Goal: Transaction & Acquisition: Purchase product/service

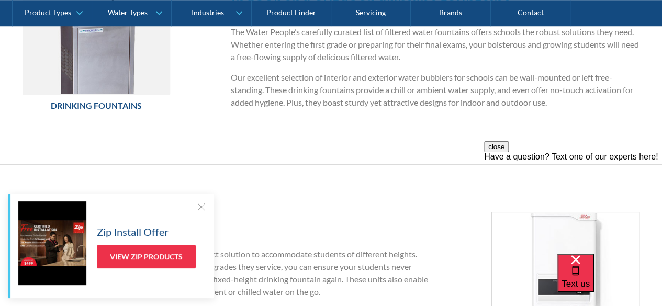
scroll to position [424, 0]
click at [208, 211] on div "Zip Install Offer View Zip Products" at bounding box center [111, 246] width 206 height 105
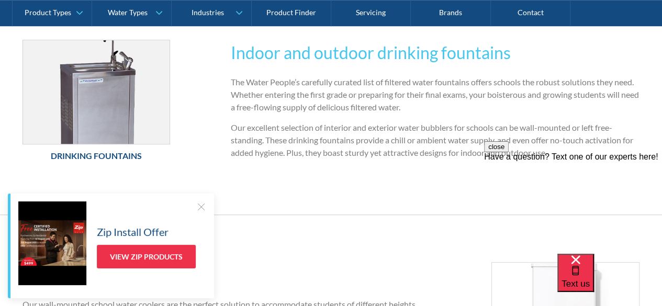
scroll to position [372, 0]
click at [198, 203] on div at bounding box center [201, 206] width 10 height 10
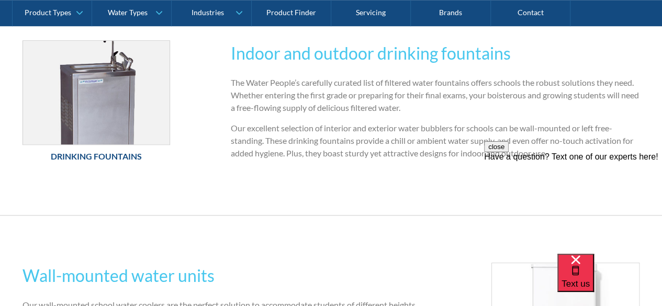
click at [508, 152] on button "close" at bounding box center [496, 146] width 25 height 11
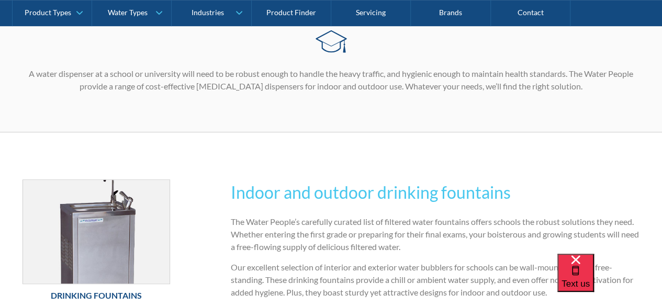
scroll to position [239, 0]
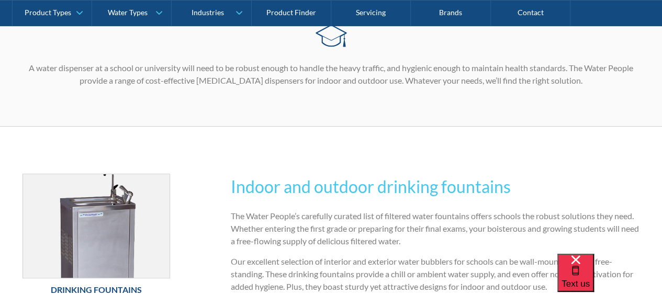
click at [132, 288] on h6 "Drinking Fountains" at bounding box center [96, 290] width 148 height 13
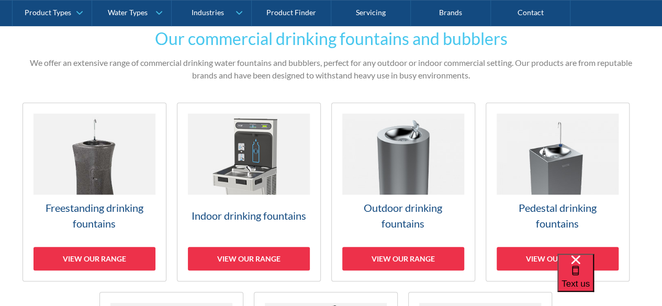
scroll to position [327, 0]
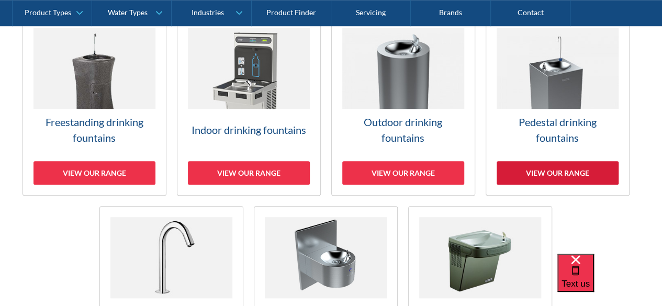
click at [536, 164] on div "View our range" at bounding box center [557, 173] width 122 height 24
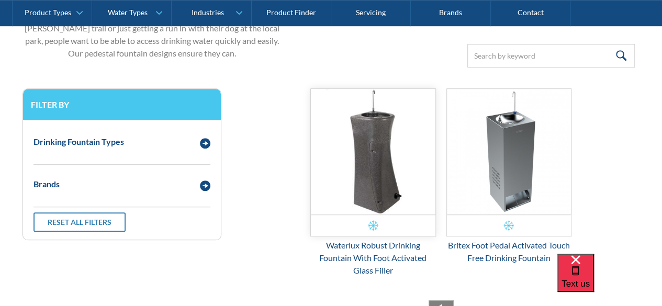
scroll to position [302, 0]
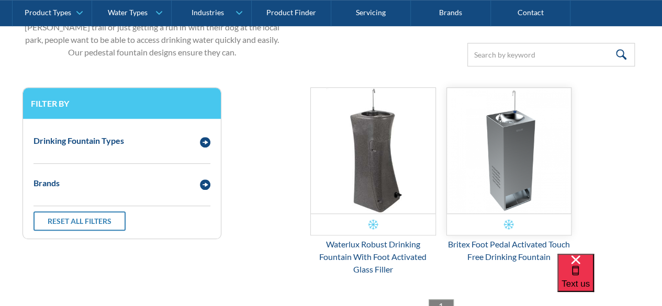
click at [496, 132] on img "Email Form 3" at bounding box center [509, 151] width 124 height 126
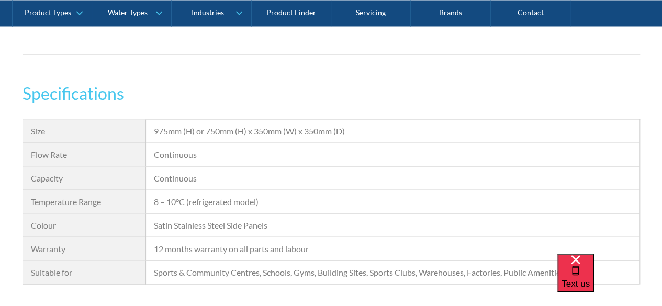
scroll to position [942, 0]
